Goal: Check status: Check status

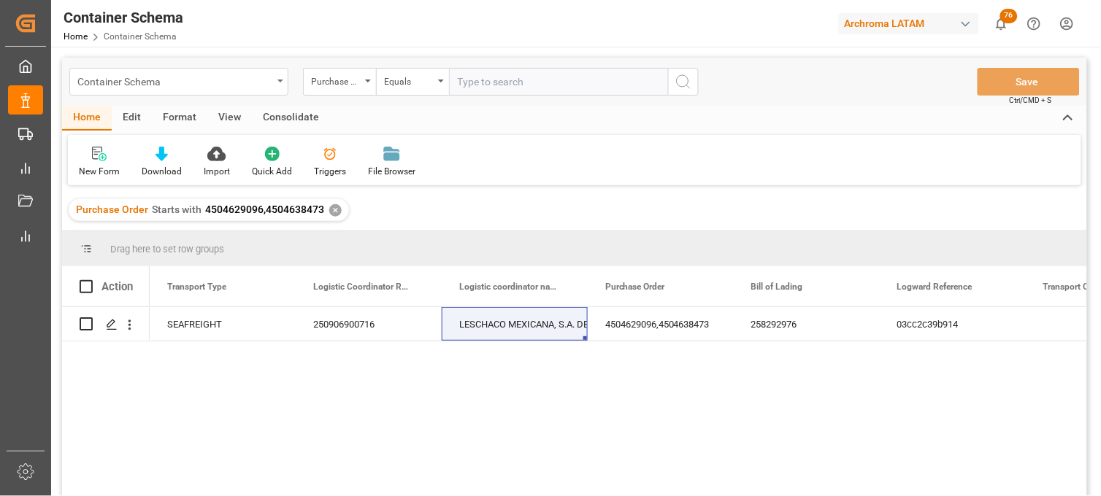
click at [226, 85] on div "Container Schema" at bounding box center [174, 81] width 195 height 18
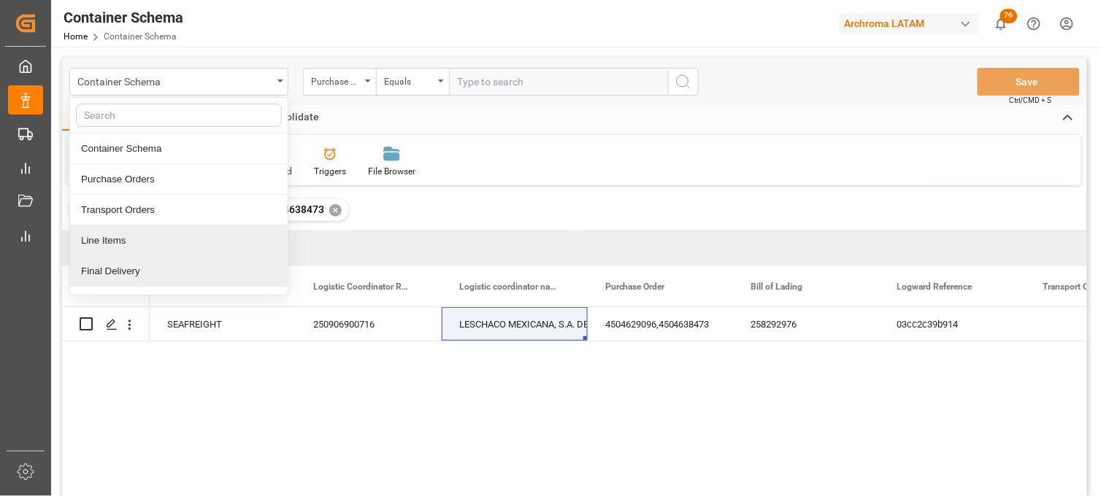
click at [188, 266] on div "Final Delivery" at bounding box center [179, 271] width 218 height 31
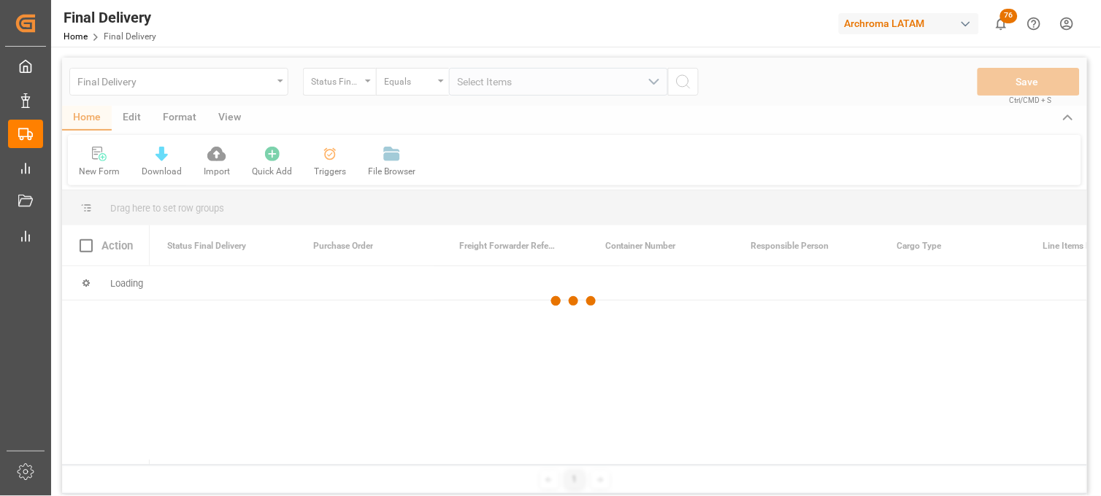
click at [356, 88] on div at bounding box center [574, 302] width 1025 height 488
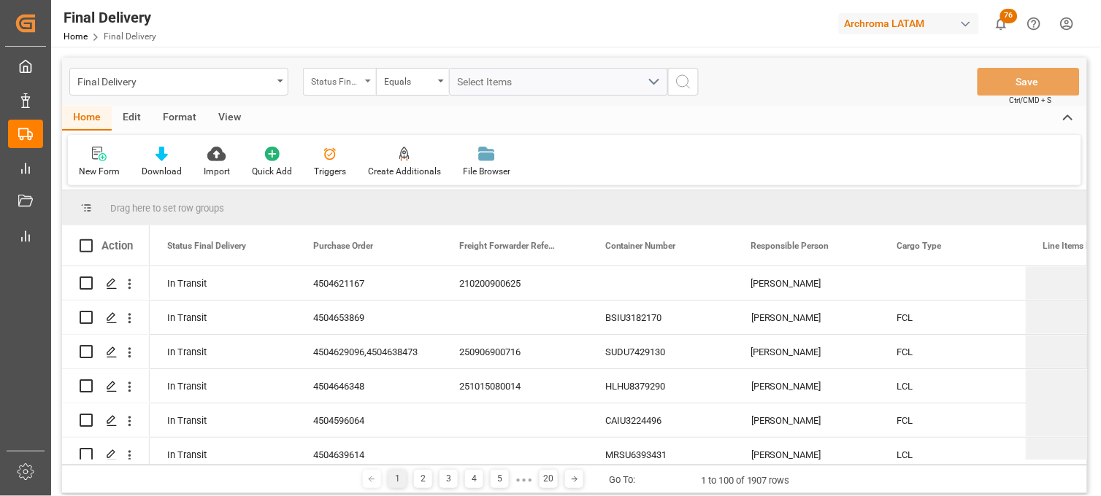
click at [356, 79] on div "Status Final Delivery" at bounding box center [336, 80] width 50 height 17
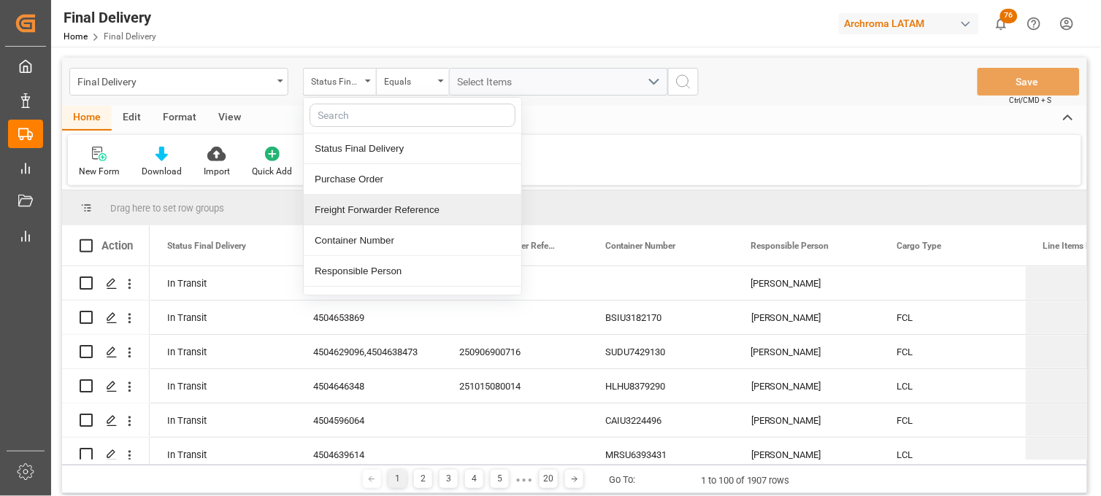
drag, startPoint x: 370, startPoint y: 212, endPoint x: 455, endPoint y: 97, distance: 143.1
click at [370, 210] on div "Freight Forwarder Reference" at bounding box center [413, 210] width 218 height 31
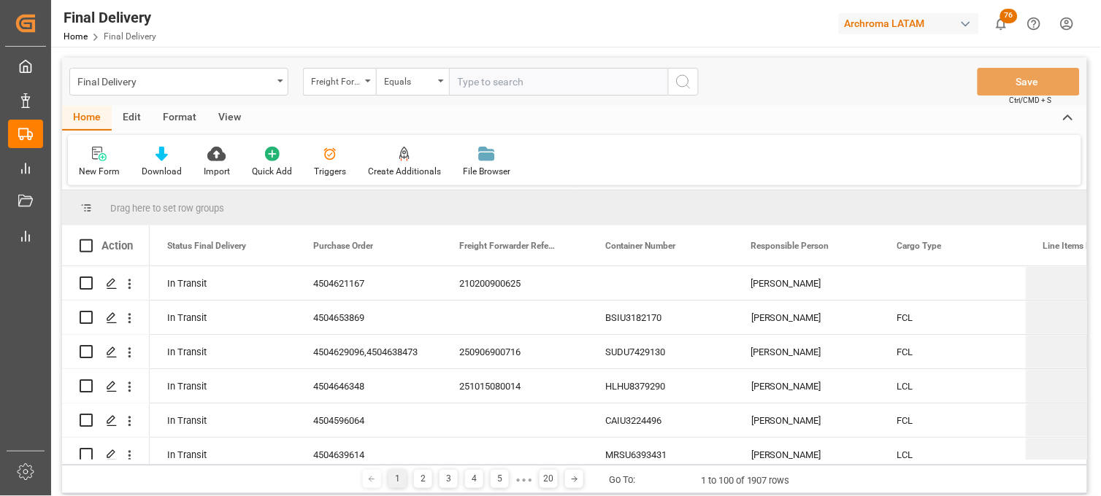
click at [456, 82] on input "text" at bounding box center [558, 82] width 219 height 28
type input "250906900502"
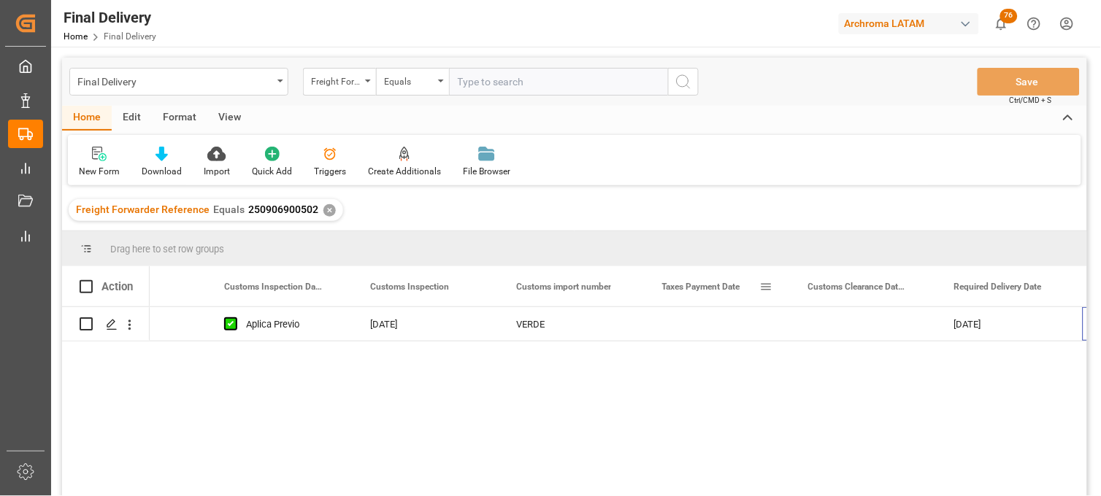
scroll to position [0, 1403]
click at [696, 325] on div "Press SPACE to select this row." at bounding box center [718, 324] width 146 height 34
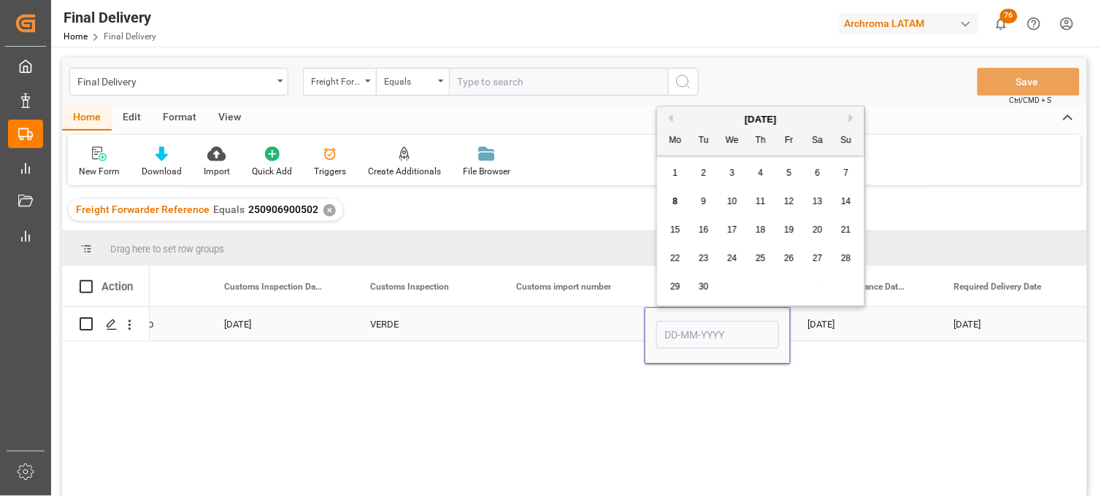
click at [577, 318] on div "Press SPACE to select this row." at bounding box center [572, 324] width 146 height 34
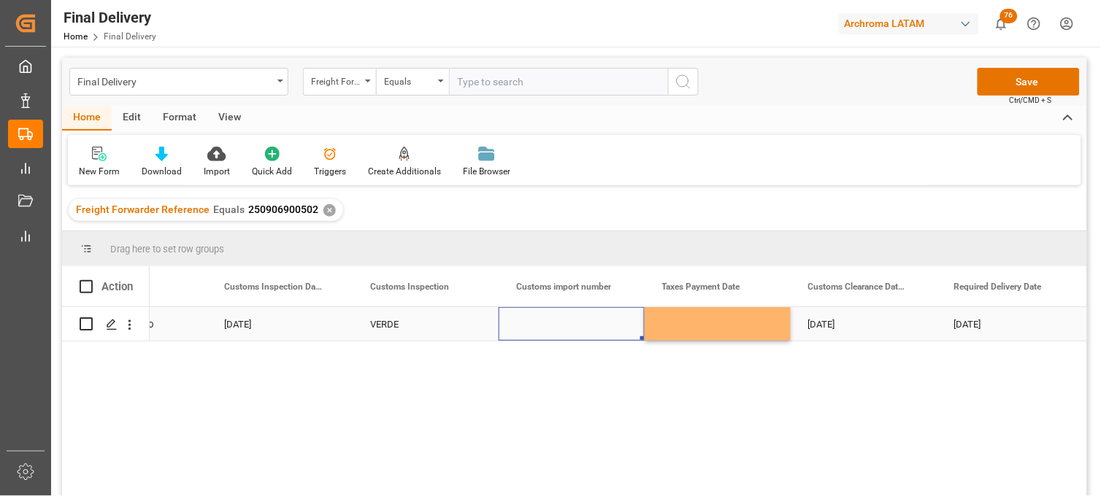
click at [553, 325] on div "Press SPACE to select this row." at bounding box center [572, 324] width 146 height 34
click at [553, 324] on input "Press SPACE to select this row." at bounding box center [571, 333] width 123 height 28
paste input "5007000"
type input "25 43 3108 5007000"
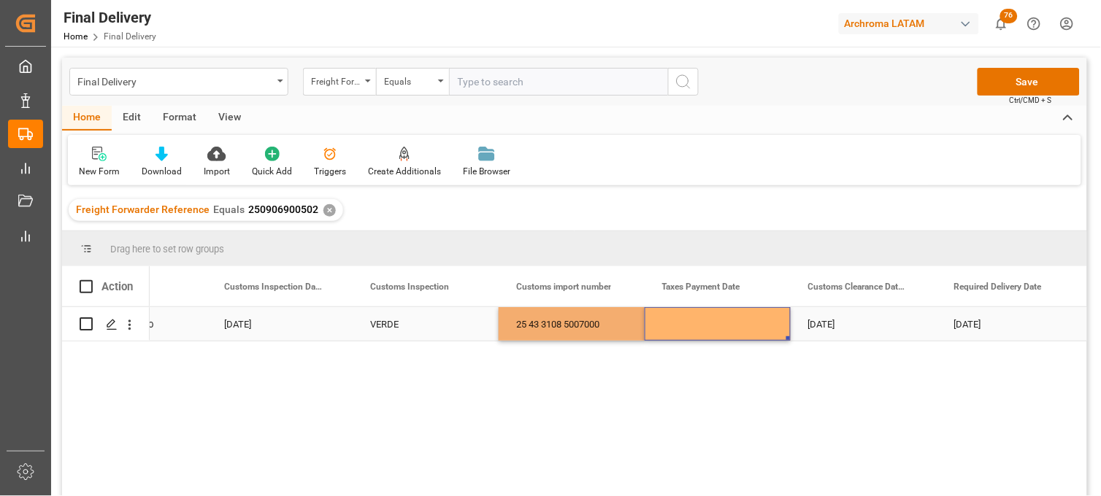
click at [702, 318] on div "Press SPACE to select this row." at bounding box center [718, 324] width 146 height 34
click at [837, 319] on div "[DATE]" at bounding box center [864, 324] width 146 height 34
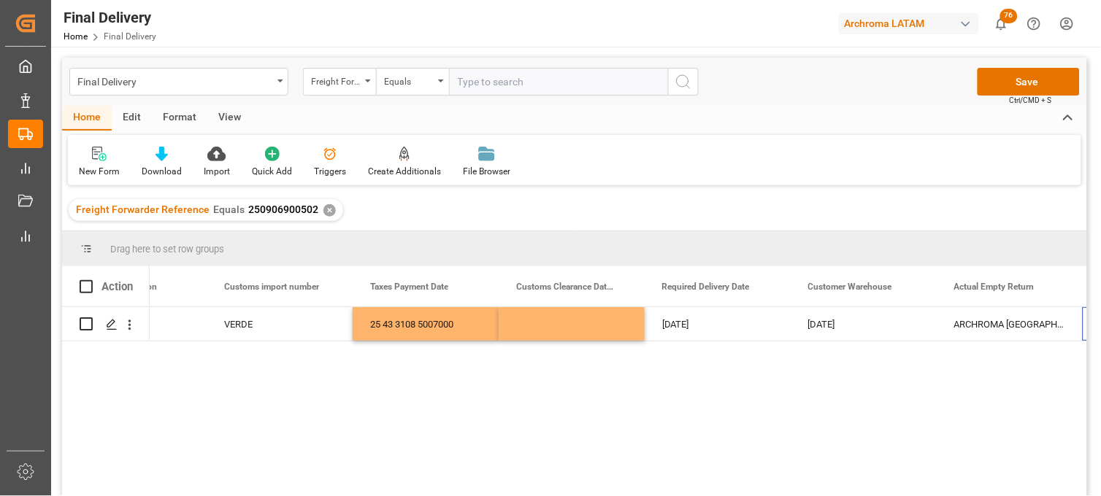
scroll to position [0, 1695]
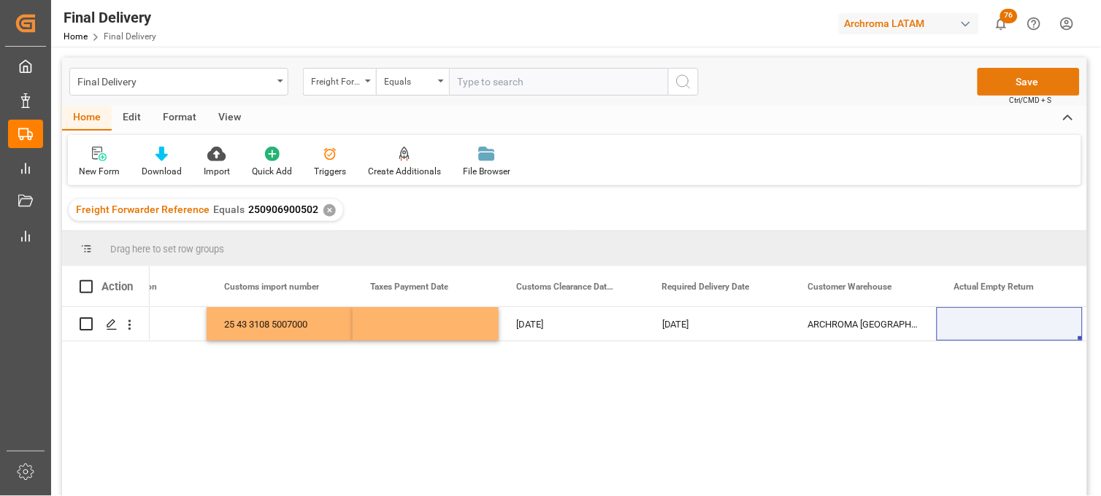
click at [1015, 80] on button "Save" at bounding box center [1029, 82] width 102 height 28
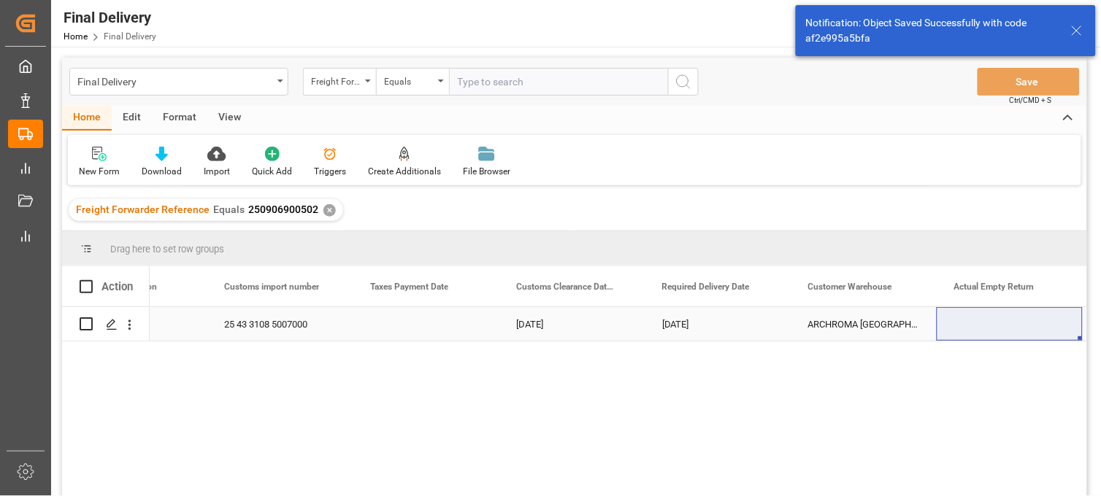
click at [268, 326] on div "25 43 3108 5007000" at bounding box center [280, 324] width 146 height 34
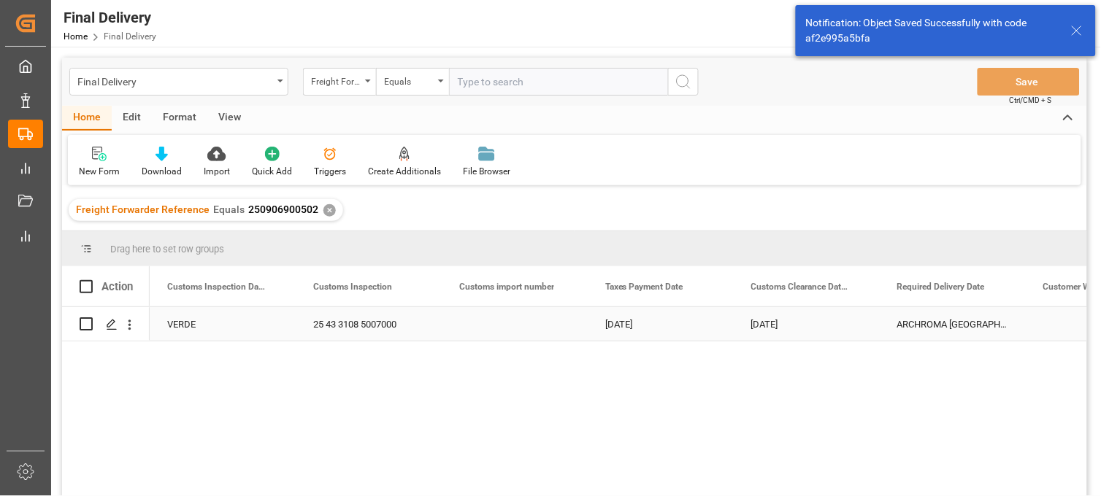
scroll to position [0, 1460]
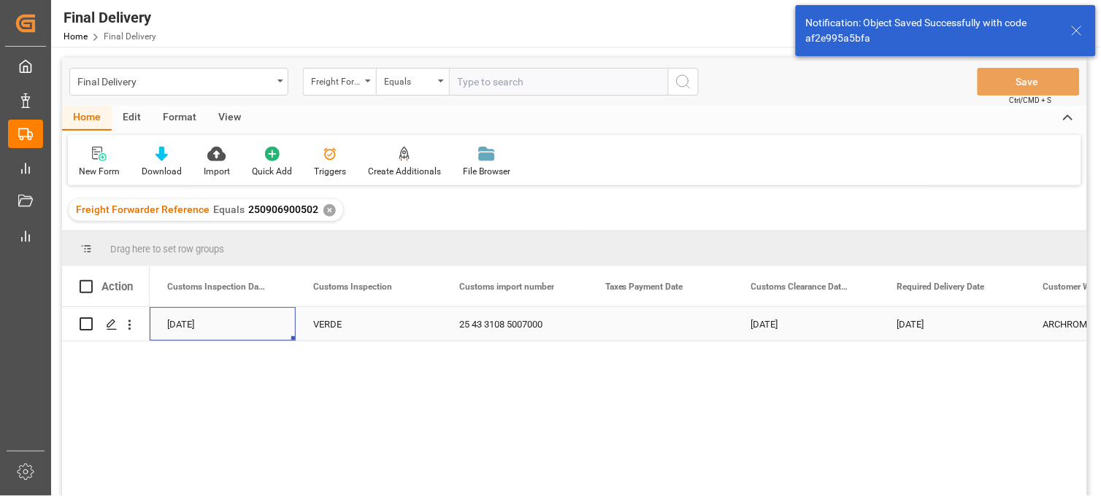
click at [651, 325] on div "Press SPACE to select this row." at bounding box center [661, 324] width 146 height 34
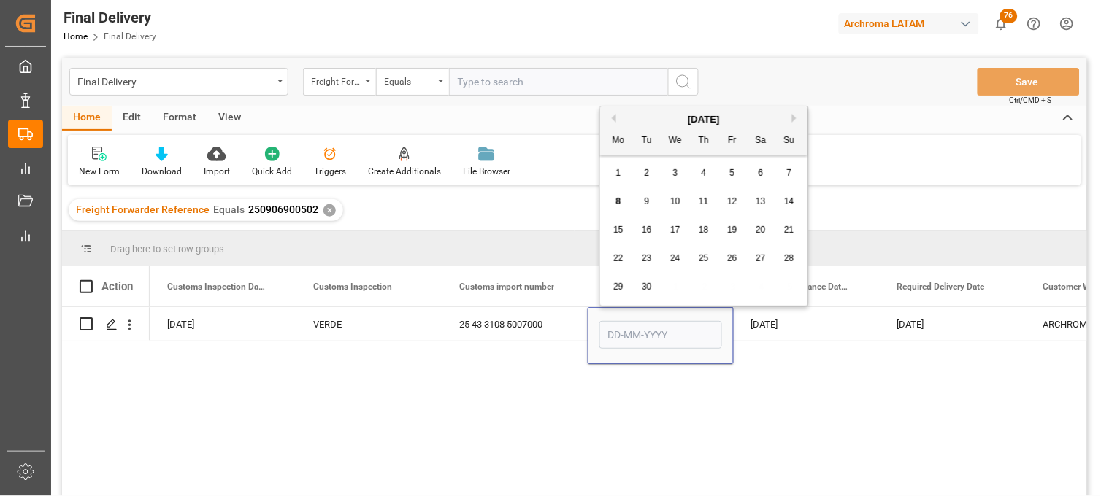
click at [702, 177] on span "4" at bounding box center [704, 173] width 5 height 10
type input "[DATE]"
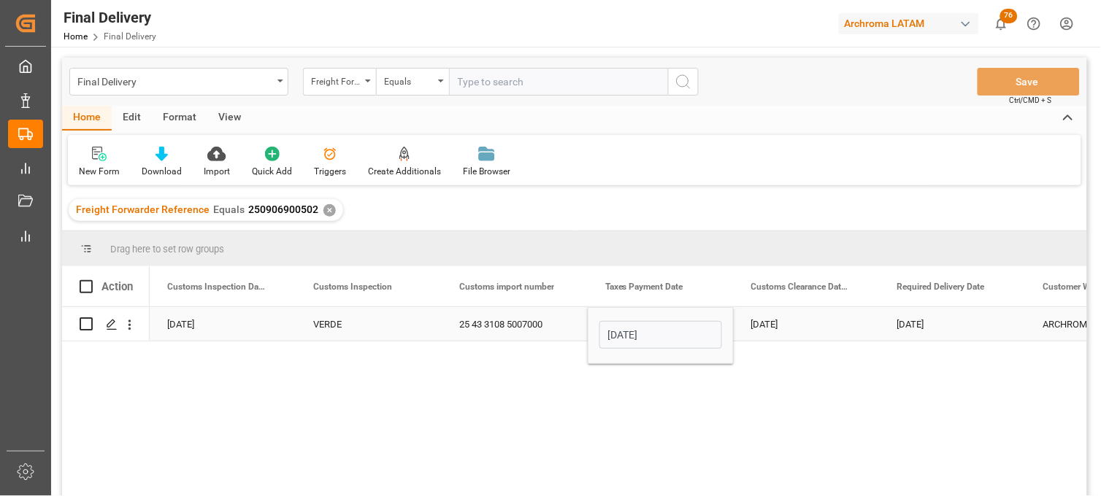
click at [789, 326] on div "[DATE]" at bounding box center [807, 324] width 146 height 34
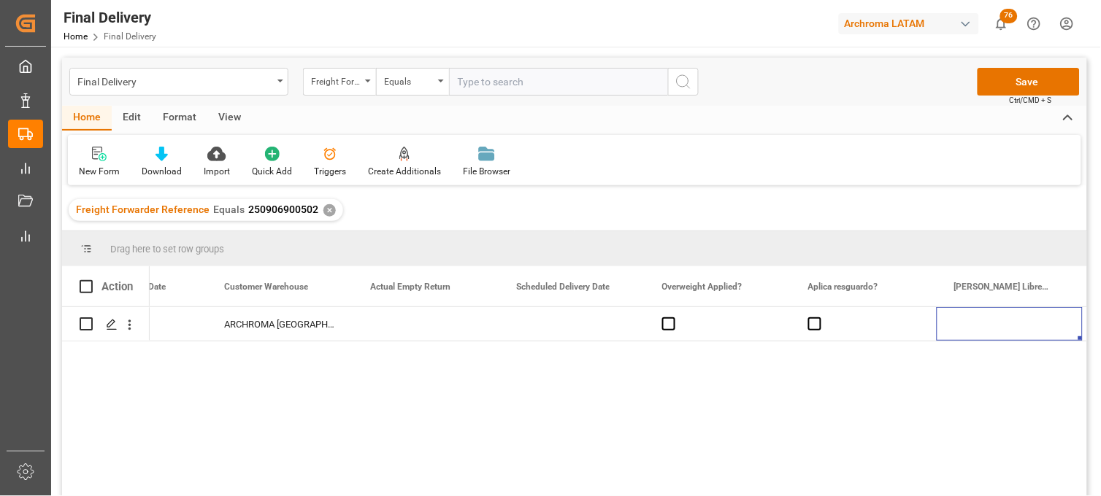
scroll to position [0, 2279]
click at [669, 329] on span "Press SPACE to select this row." at bounding box center [668, 324] width 13 height 13
click at [673, 318] on input "Press SPACE to select this row." at bounding box center [673, 318] width 0 height 0
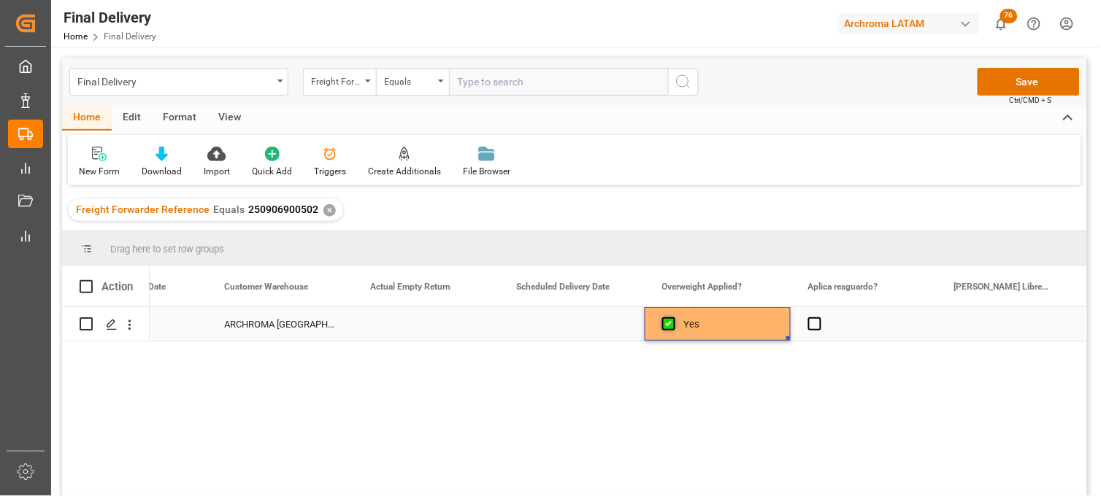
click at [669, 329] on span "Press SPACE to select this row." at bounding box center [668, 324] width 13 height 13
click at [673, 318] on input "Press SPACE to select this row." at bounding box center [673, 318] width 0 height 0
click at [812, 324] on span "Press SPACE to select this row." at bounding box center [814, 324] width 13 height 13
click at [819, 318] on input "Press SPACE to select this row." at bounding box center [819, 318] width 0 height 0
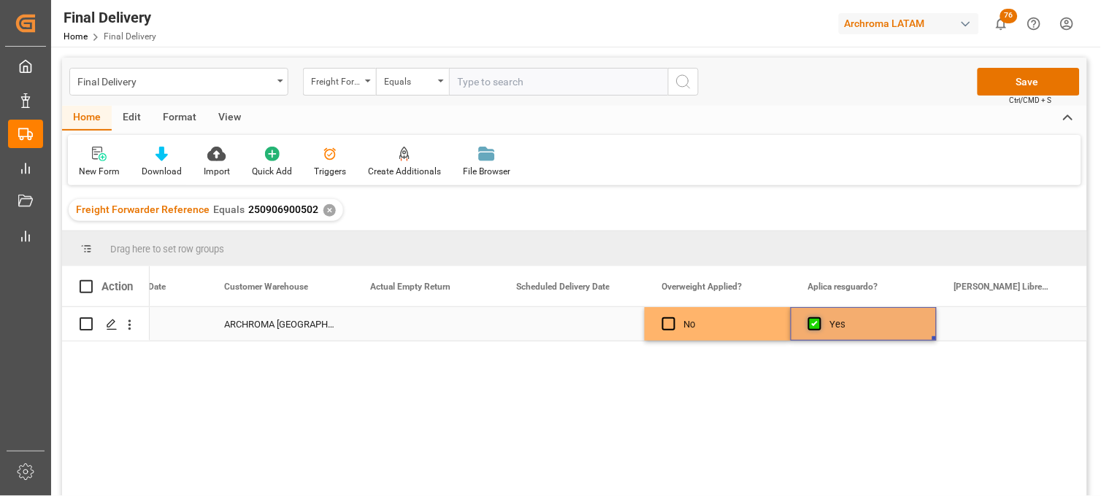
click at [812, 324] on span "Press SPACE to select this row." at bounding box center [814, 324] width 13 height 13
click at [819, 318] on input "Press SPACE to select this row." at bounding box center [819, 318] width 0 height 0
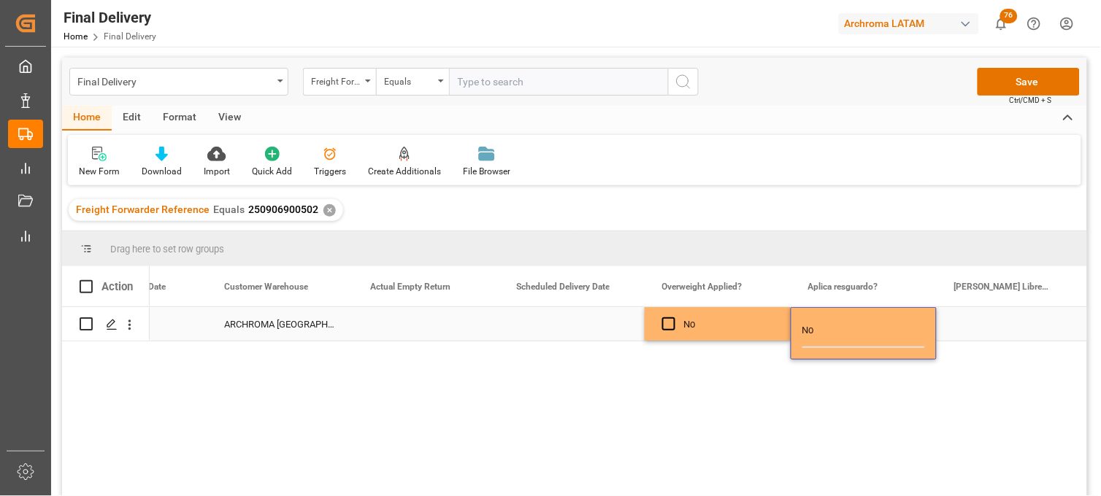
click at [981, 321] on div "Press SPACE to select this row." at bounding box center [1010, 324] width 146 height 34
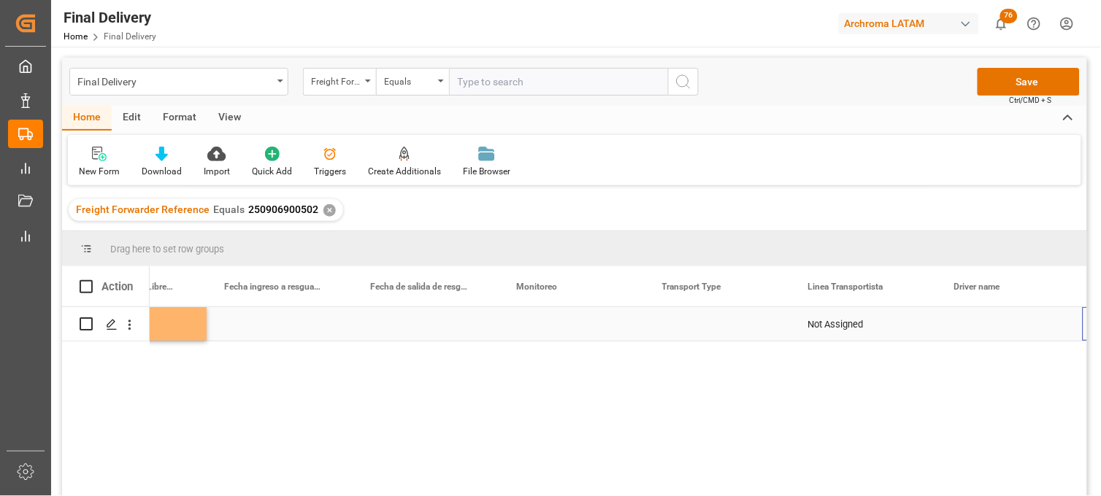
scroll to position [0, 0]
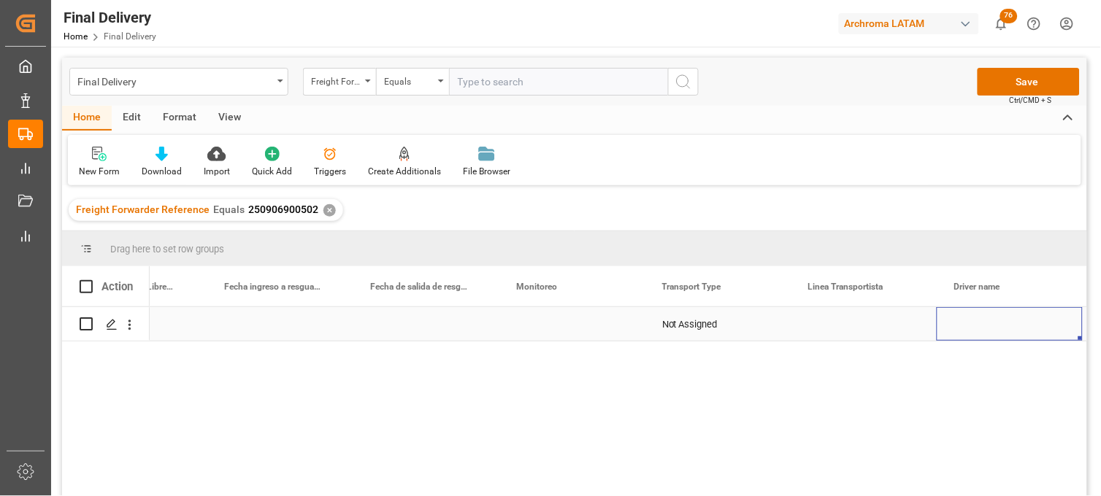
click at [566, 329] on div "Press SPACE to select this row." at bounding box center [572, 324] width 146 height 34
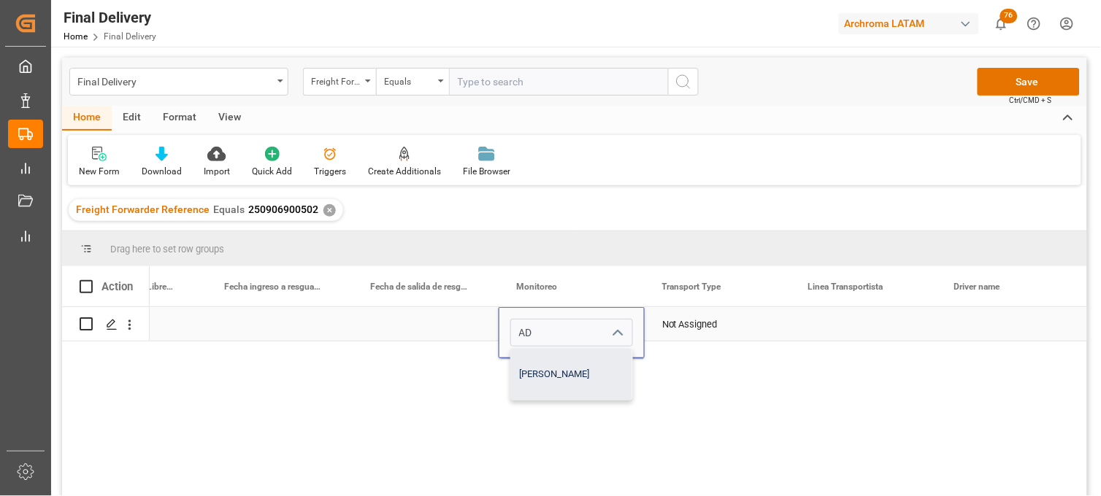
drag, startPoint x: 557, startPoint y: 364, endPoint x: 571, endPoint y: 356, distance: 15.7
click at [556, 364] on div "[PERSON_NAME]" at bounding box center [571, 374] width 121 height 51
type input "[PERSON_NAME]"
click at [680, 329] on div "Not Assigned" at bounding box center [717, 325] width 111 height 34
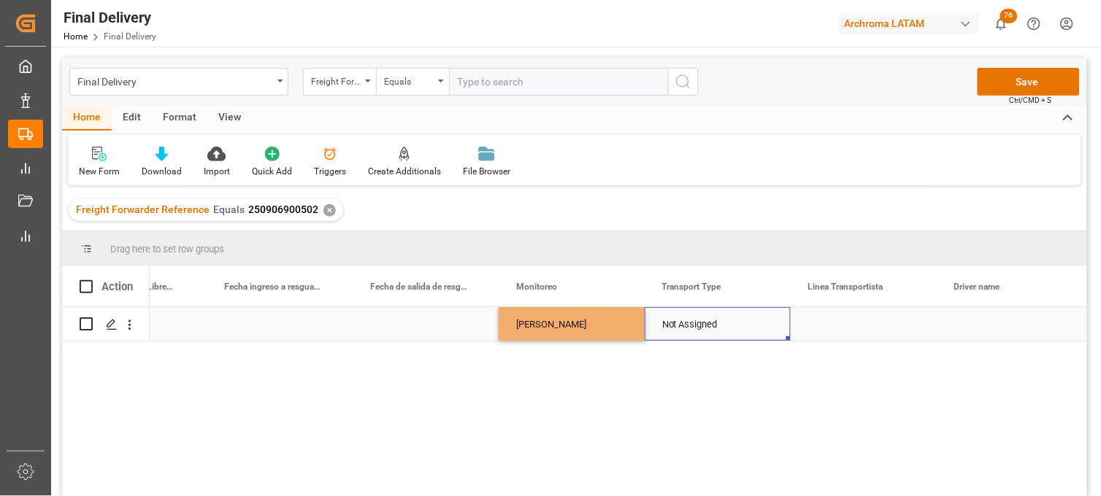
click at [724, 326] on div "Not Assigned" at bounding box center [717, 325] width 111 height 34
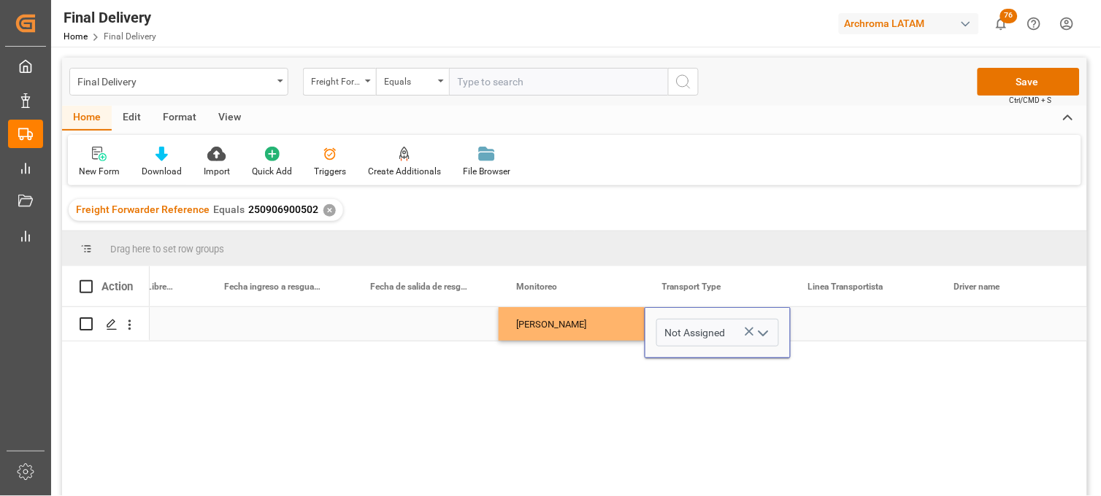
click at [750, 330] on div "Not Assigned" at bounding box center [717, 333] width 123 height 28
click at [768, 330] on icon "open menu" at bounding box center [764, 334] width 18 height 18
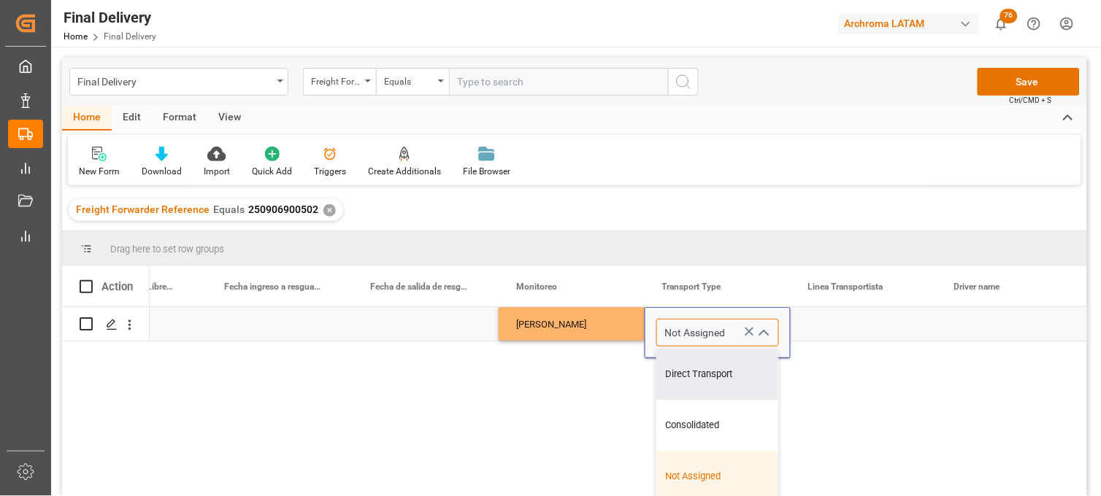
click at [681, 337] on input "Not Assigned" at bounding box center [717, 333] width 123 height 28
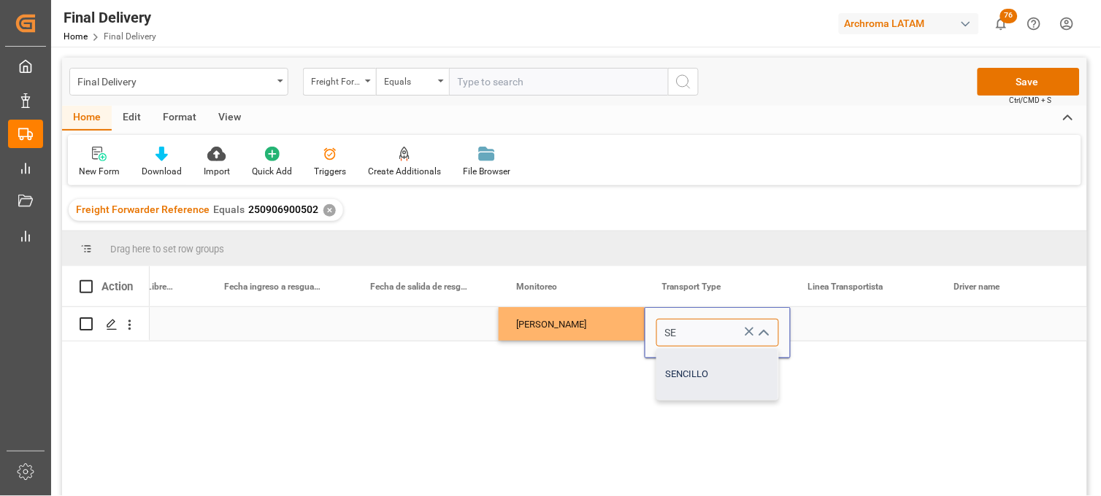
click at [681, 366] on div "SENCILLO" at bounding box center [717, 374] width 121 height 51
type input "SENCILLO"
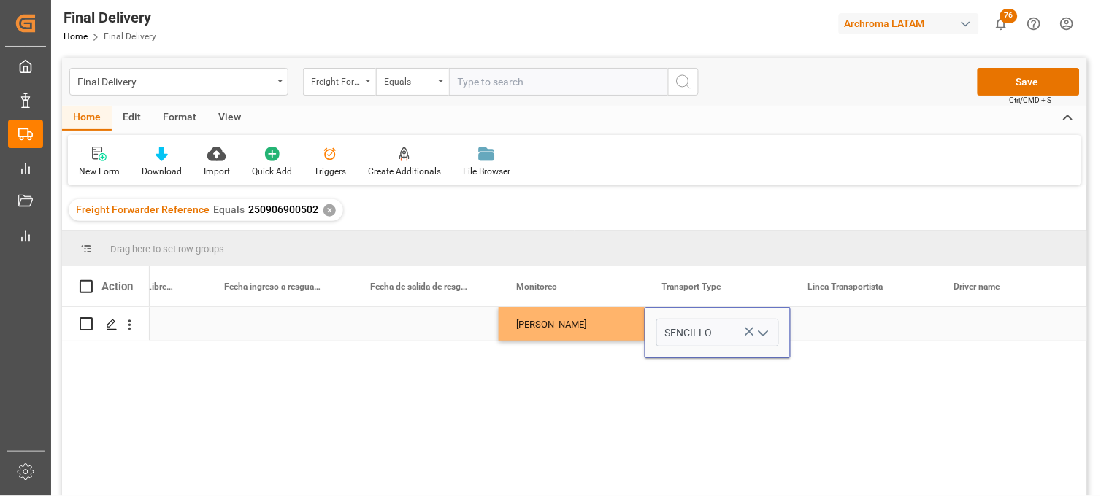
click at [853, 324] on div "Press SPACE to select this row." at bounding box center [864, 324] width 146 height 34
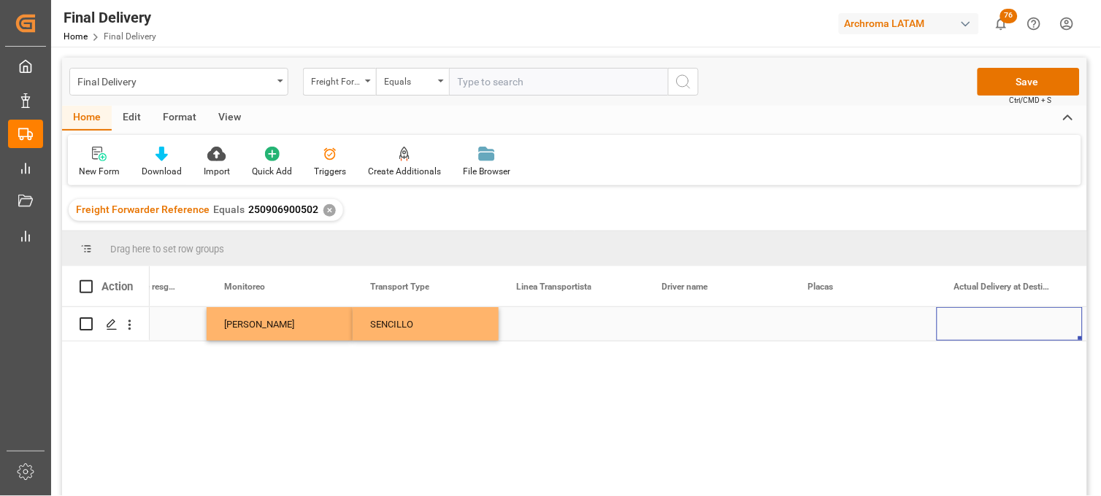
click at [550, 326] on div "Press SPACE to select this row." at bounding box center [572, 324] width 146 height 34
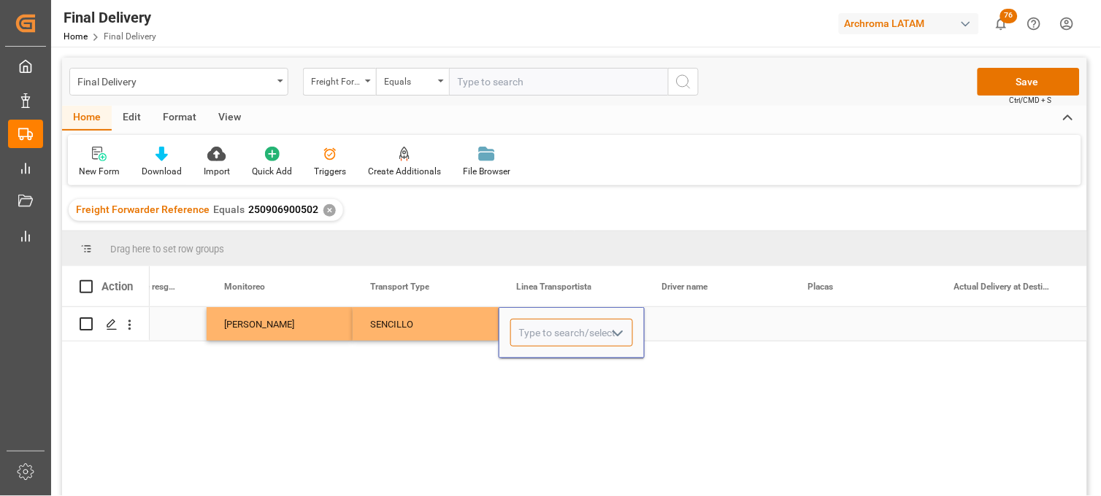
click at [550, 326] on input "Press SPACE to select this row." at bounding box center [571, 333] width 123 height 28
drag, startPoint x: 541, startPoint y: 369, endPoint x: 542, endPoint y: 360, distance: 8.8
click at [540, 366] on div "TLH" at bounding box center [571, 374] width 121 height 51
type input "TLH"
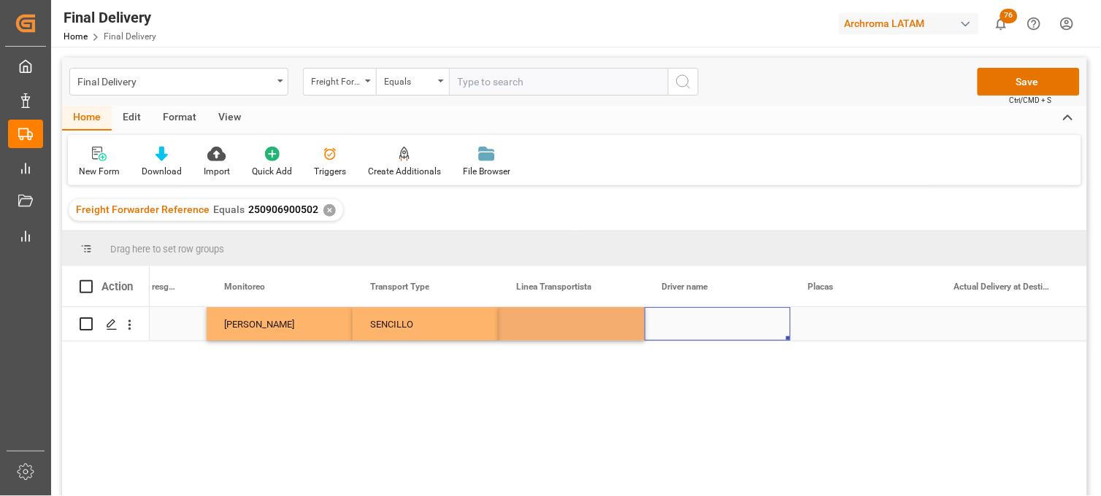
click at [683, 324] on div "Press SPACE to select this row." at bounding box center [718, 324] width 146 height 34
type input "[PERSON_NAME]"
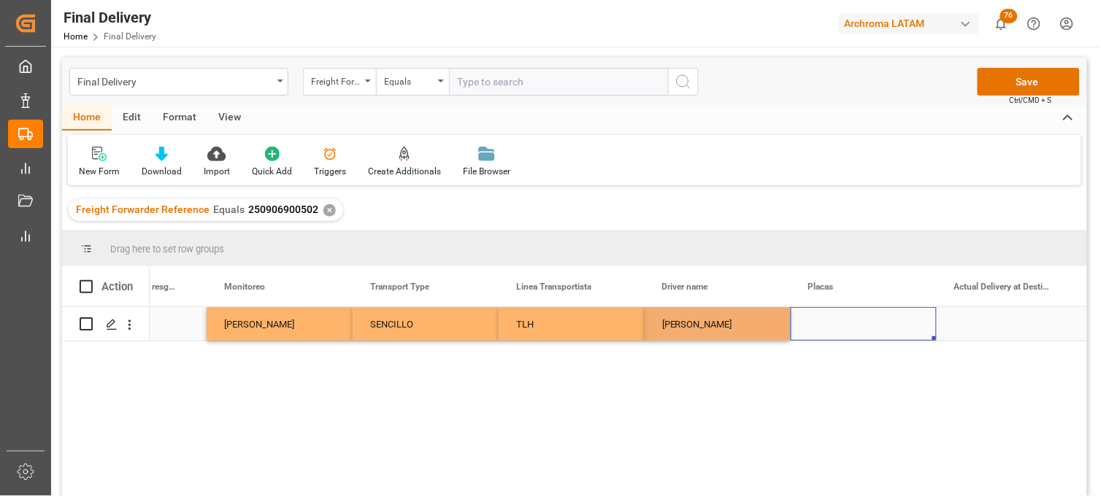
click at [829, 326] on div "Press SPACE to select this row." at bounding box center [864, 324] width 146 height 34
click at [834, 323] on div "Press SPACE to select this row." at bounding box center [864, 324] width 146 height 34
click at [834, 323] on input "Press SPACE to select this row." at bounding box center [863, 333] width 123 height 28
type input "56AL8R"
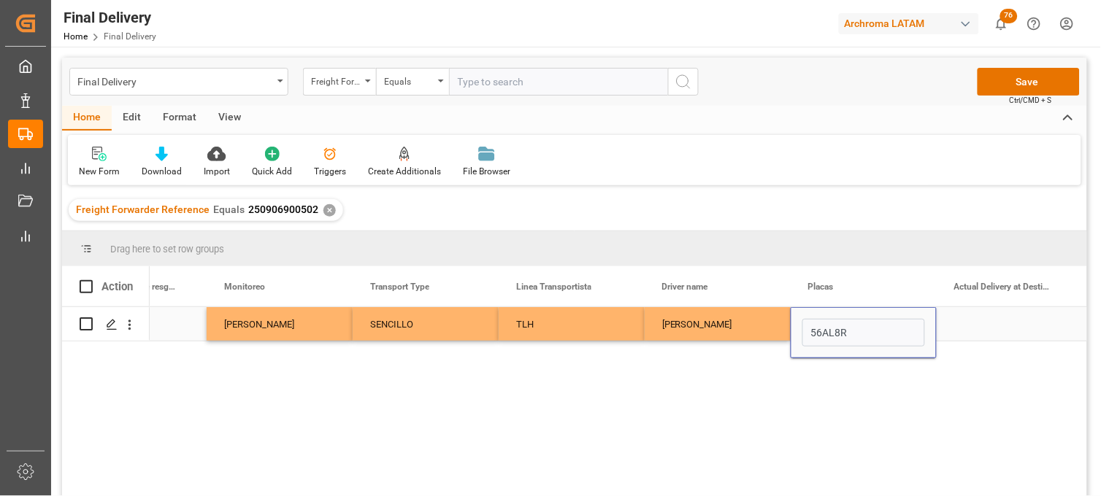
click at [988, 320] on div "Press SPACE to select this row." at bounding box center [1010, 324] width 146 height 34
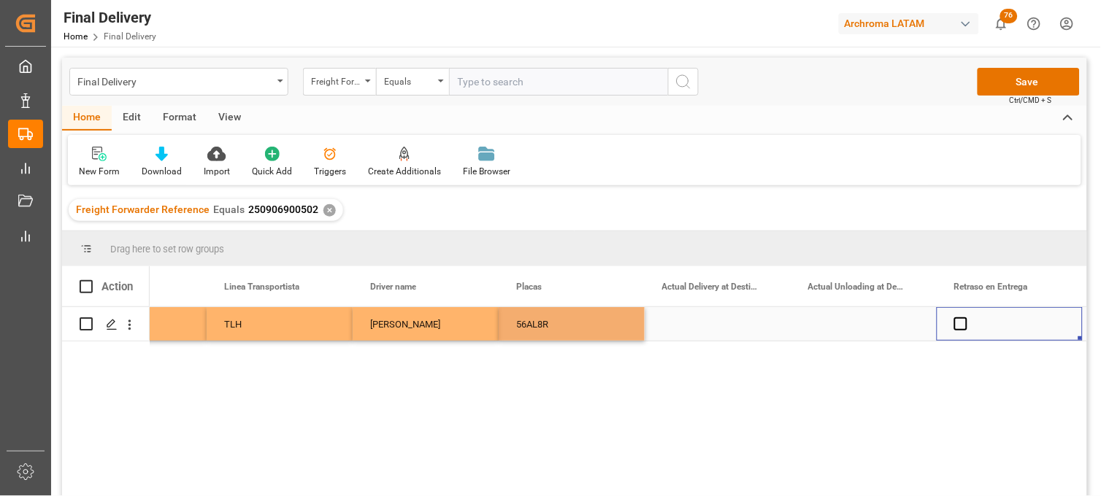
scroll to position [0, 3885]
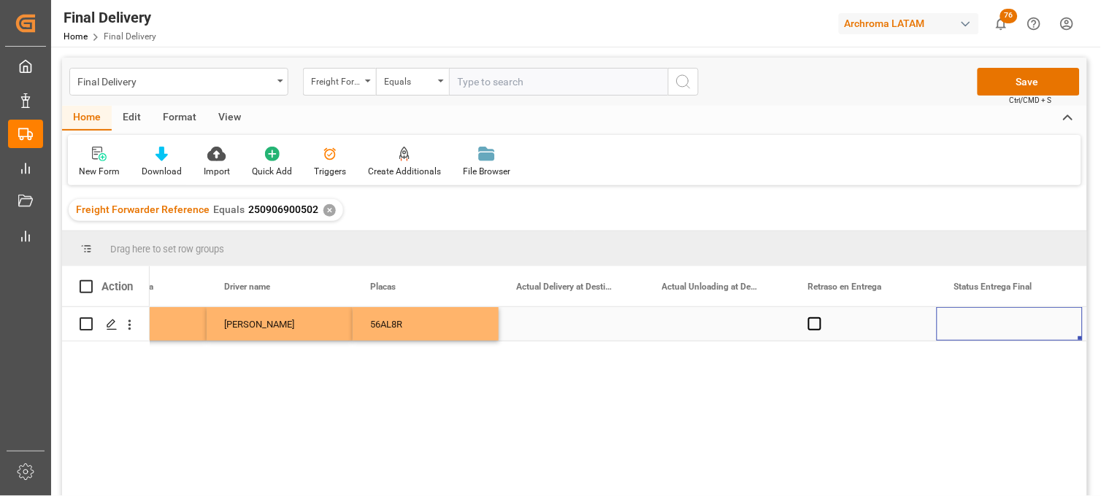
click at [544, 326] on div "Press SPACE to select this row." at bounding box center [572, 324] width 146 height 34
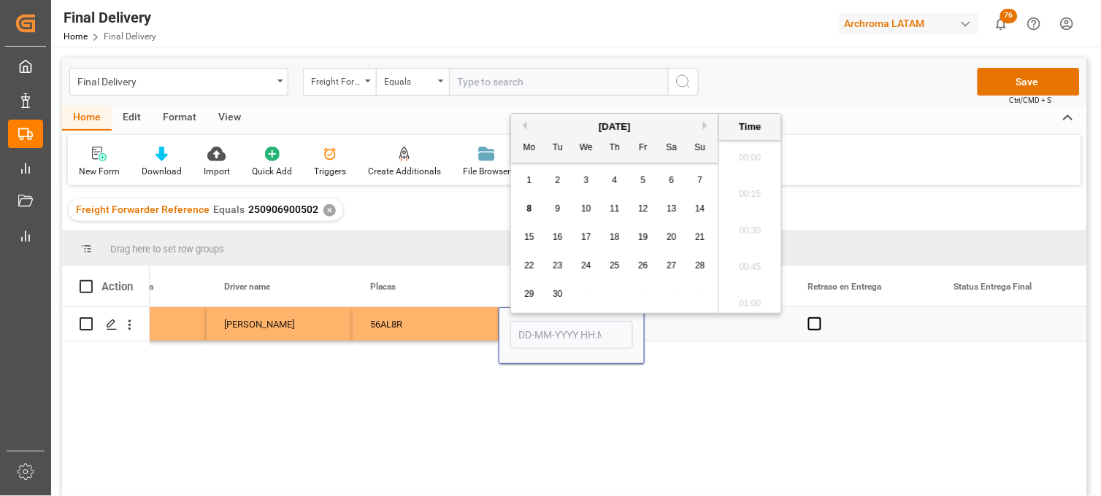
type input "ECO 1322"
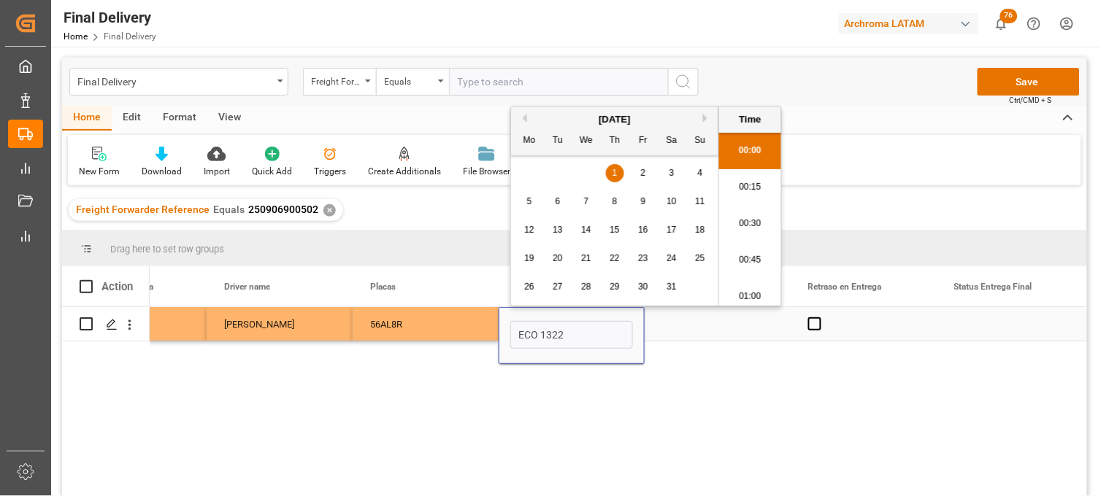
scroll to position [1611, 0]
click at [544, 326] on input "ECO 1322" at bounding box center [571, 335] width 123 height 28
click at [588, 326] on input "ECO 1322" at bounding box center [571, 335] width 123 height 28
drag, startPoint x: 580, startPoint y: 334, endPoint x: 494, endPoint y: 334, distance: 86.1
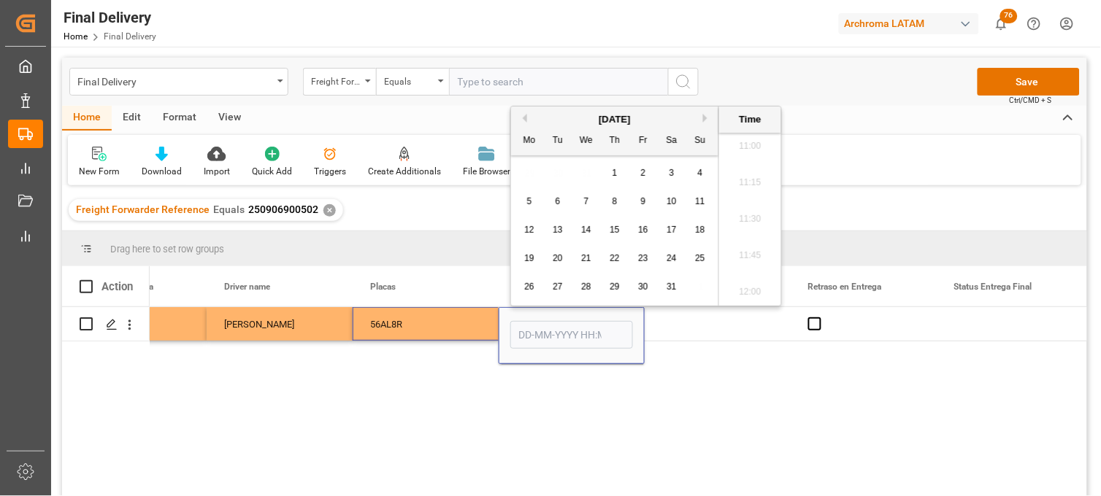
click at [705, 119] on button "Next Month" at bounding box center [707, 118] width 9 height 9
click at [461, 323] on div "56AL8R" at bounding box center [426, 324] width 146 height 34
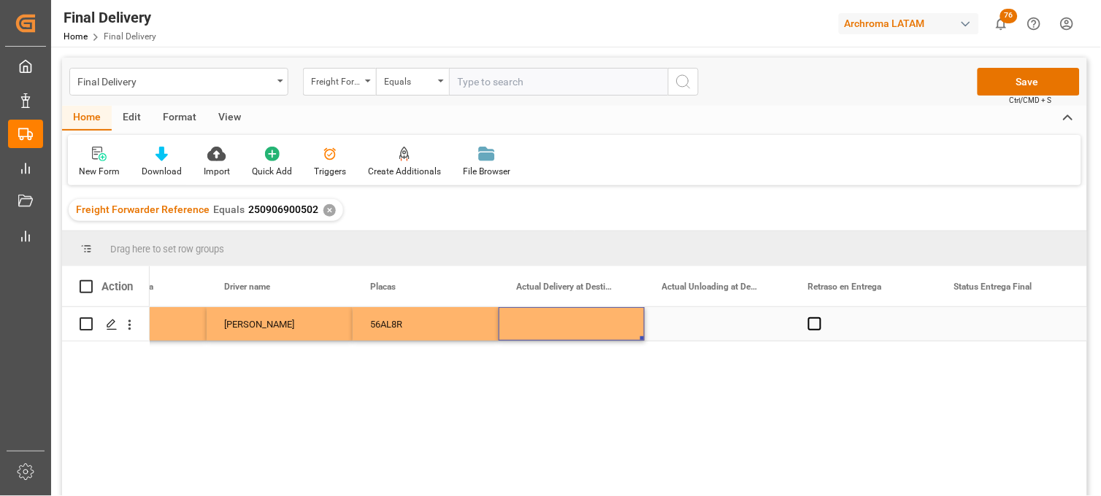
click at [561, 324] on div "Press SPACE to select this row." at bounding box center [572, 324] width 146 height 34
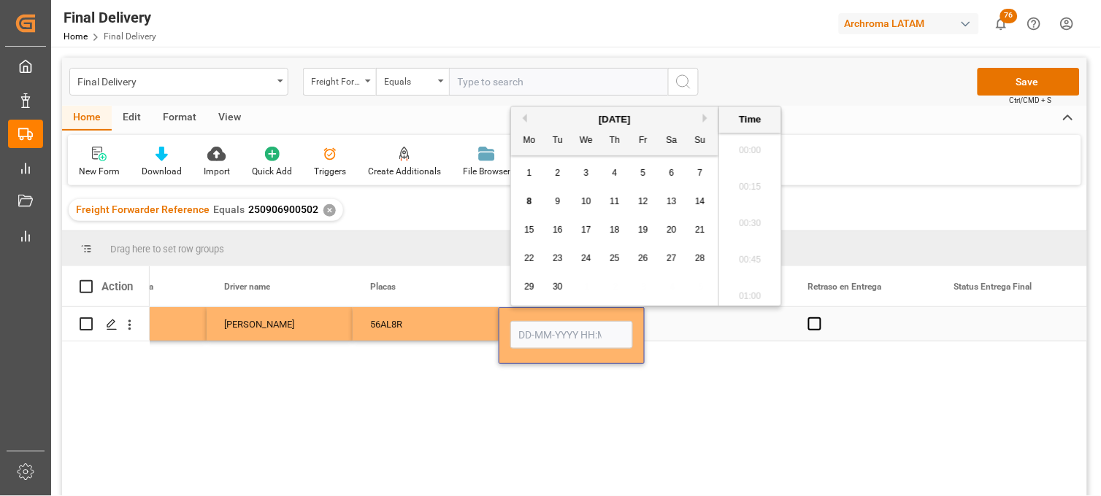
click at [561, 324] on input "Press SPACE to select this row." at bounding box center [571, 335] width 123 height 28
click at [527, 196] on span "8" at bounding box center [529, 201] width 5 height 10
click at [748, 210] on li "07:30" at bounding box center [750, 203] width 62 height 37
type input "[DATE] 07:30"
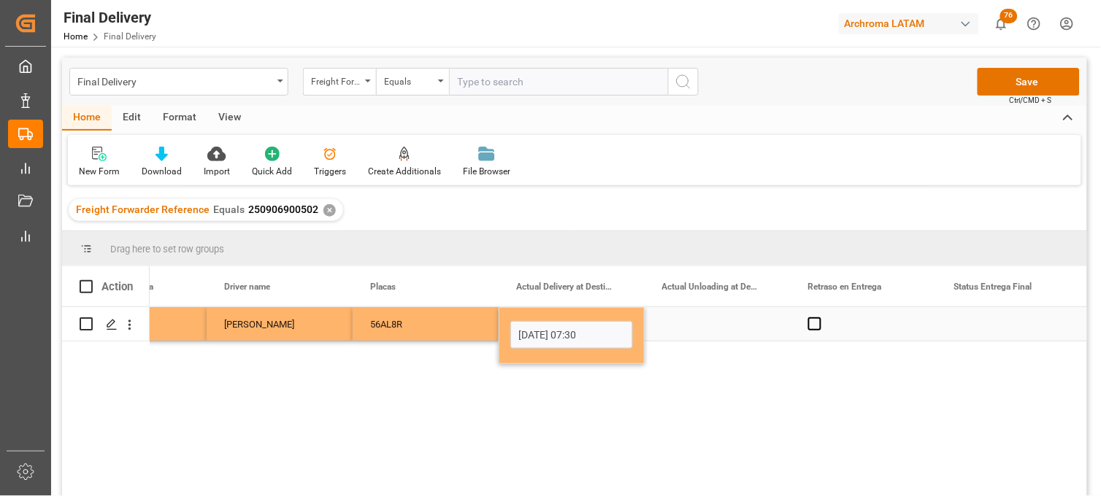
drag, startPoint x: 708, startPoint y: 325, endPoint x: 786, endPoint y: 325, distance: 78.1
click at [709, 325] on div "Press SPACE to select this row." at bounding box center [718, 324] width 146 height 34
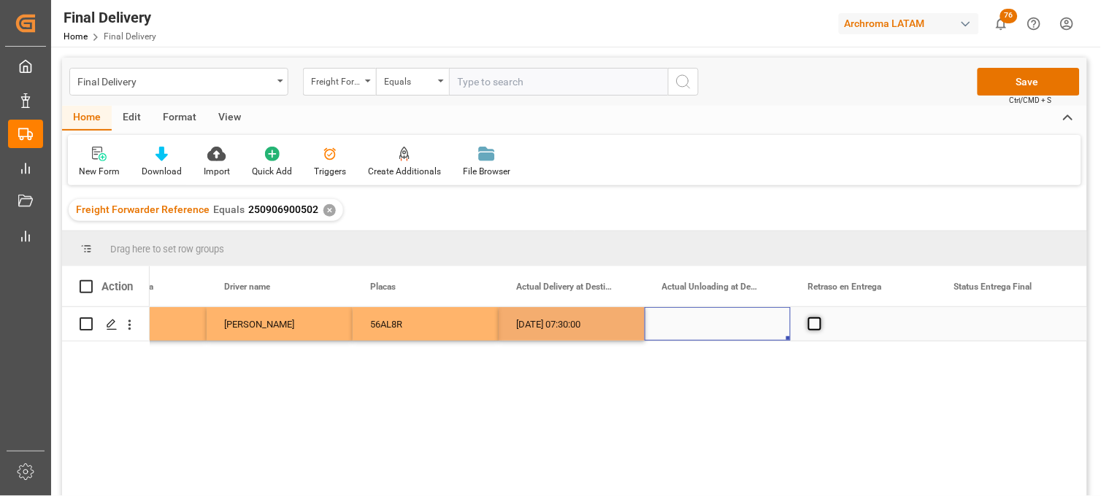
click at [812, 326] on span "Press SPACE to select this row." at bounding box center [814, 324] width 13 height 13
click at [819, 318] on input "Press SPACE to select this row." at bounding box center [819, 318] width 0 height 0
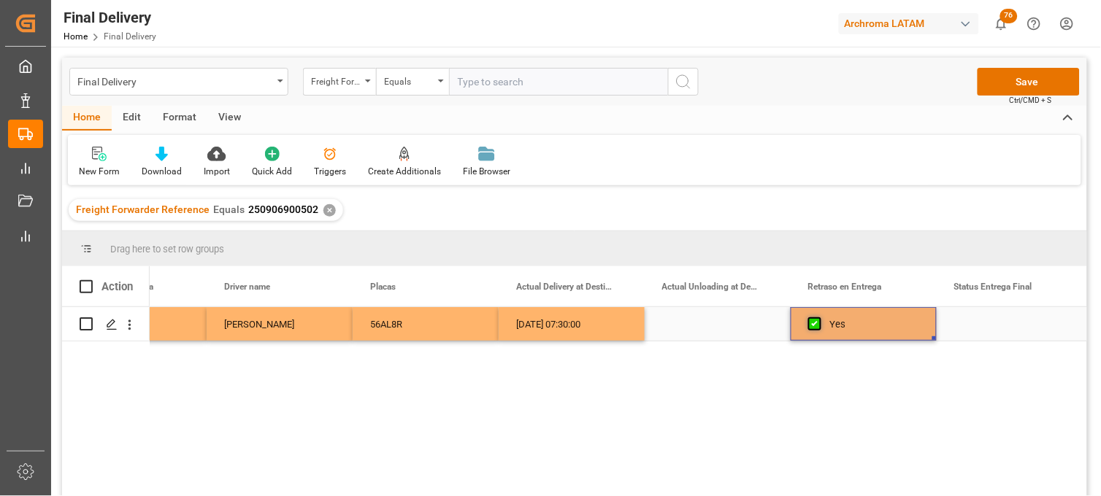
click at [813, 326] on span "Press SPACE to select this row." at bounding box center [814, 324] width 13 height 13
click at [819, 318] on input "Press SPACE to select this row." at bounding box center [819, 318] width 0 height 0
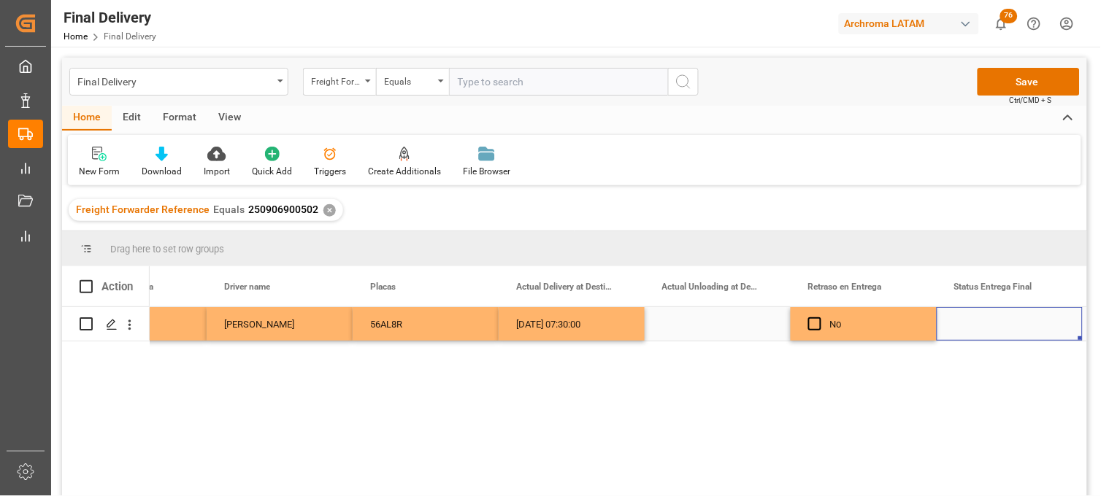
click at [1006, 321] on div "Press SPACE to select this row." at bounding box center [1010, 324] width 146 height 34
click at [1006, 321] on input "Press SPACE to select this row." at bounding box center [1009, 333] width 123 height 28
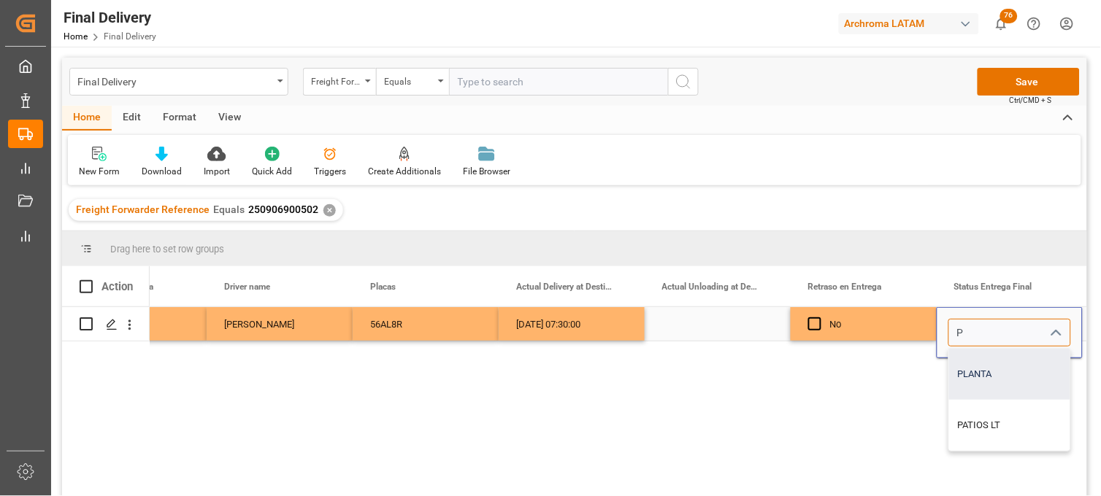
click at [988, 360] on div "PLANTA" at bounding box center [1009, 374] width 121 height 51
type input "PLANTA"
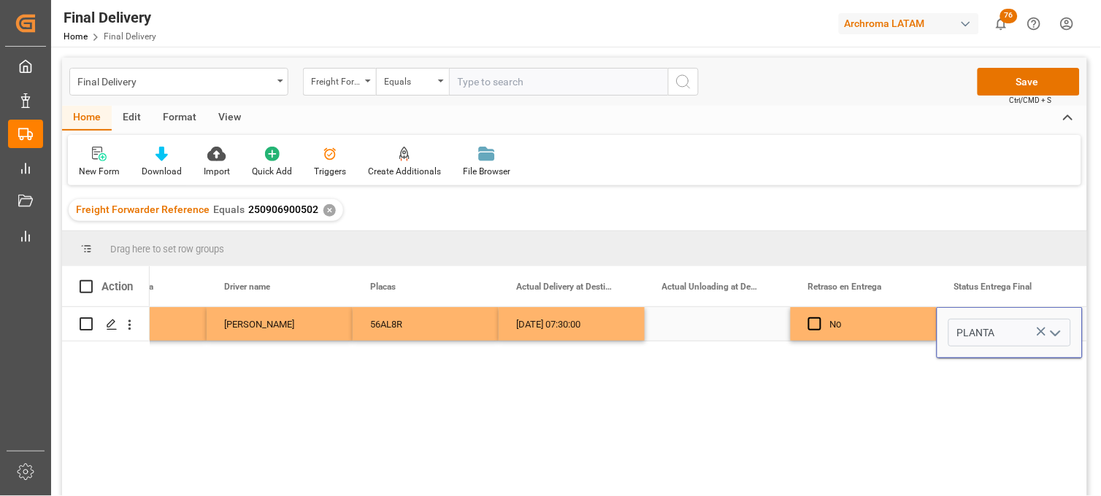
click at [669, 323] on div "Press SPACE to select this row." at bounding box center [718, 324] width 146 height 34
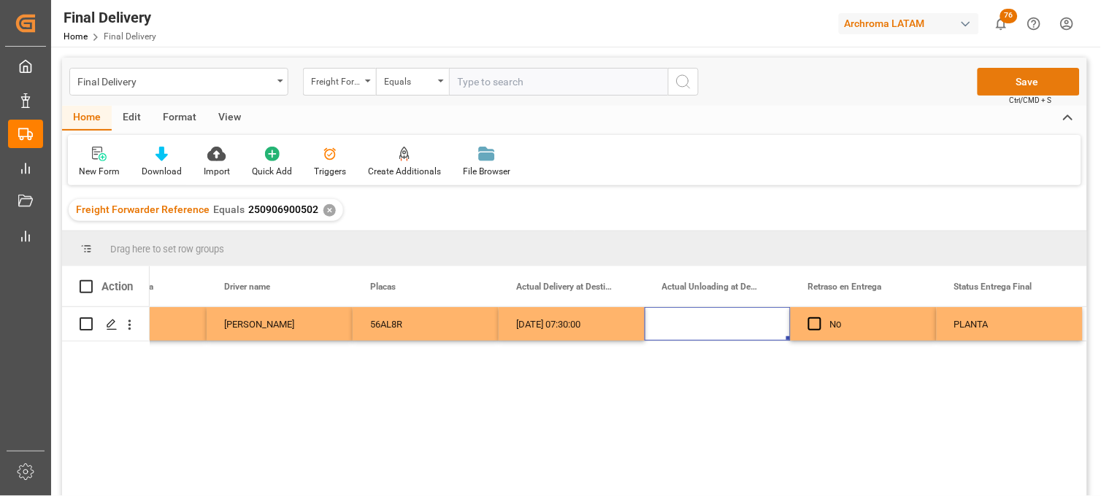
click at [1035, 75] on button "Save" at bounding box center [1029, 82] width 102 height 28
